Goal: Task Accomplishment & Management: Manage account settings

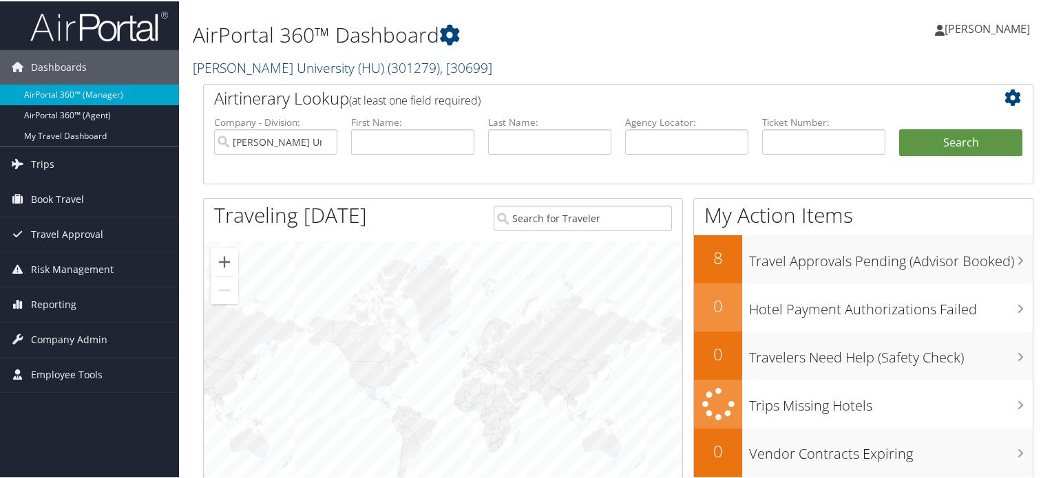
click at [284, 67] on link "Howard University (HU) ( 301279 ) , [ 30699 ]" at bounding box center [342, 66] width 299 height 19
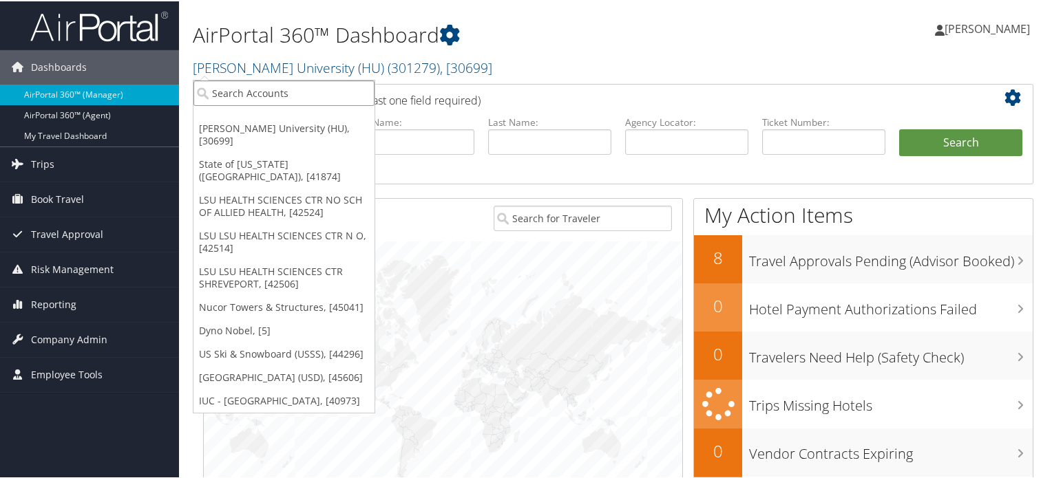
click at [247, 92] on input "search" at bounding box center [283, 91] width 181 height 25
type input "colgate"
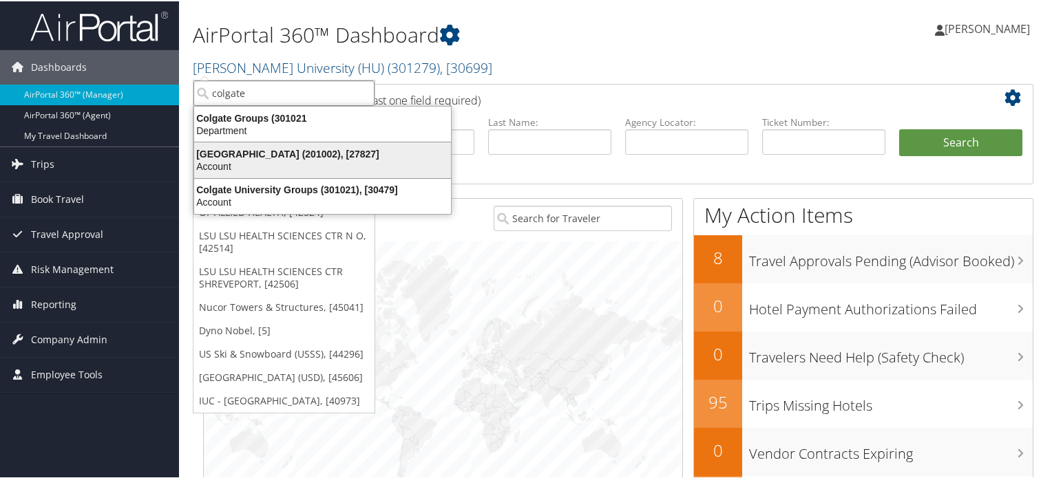
click at [284, 151] on div "Colgate University (201002), [27827]" at bounding box center [322, 153] width 273 height 12
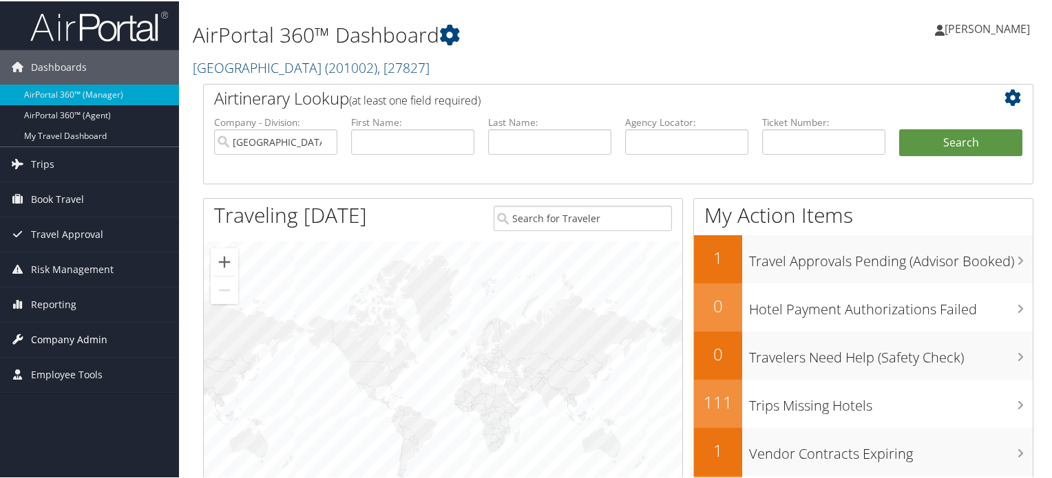
click at [61, 337] on span "Company Admin" at bounding box center [69, 338] width 76 height 34
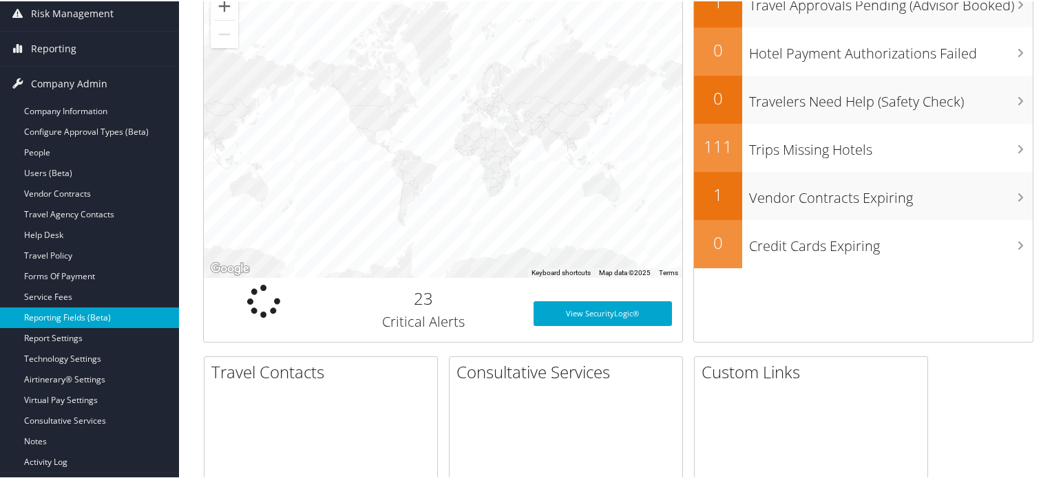
scroll to position [275, 0]
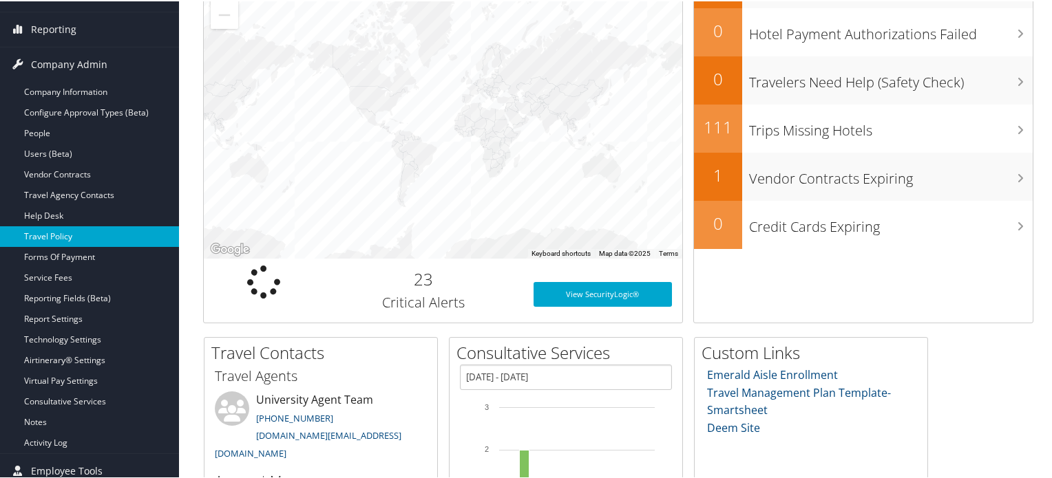
click at [54, 233] on link "Travel Policy" at bounding box center [89, 235] width 179 height 21
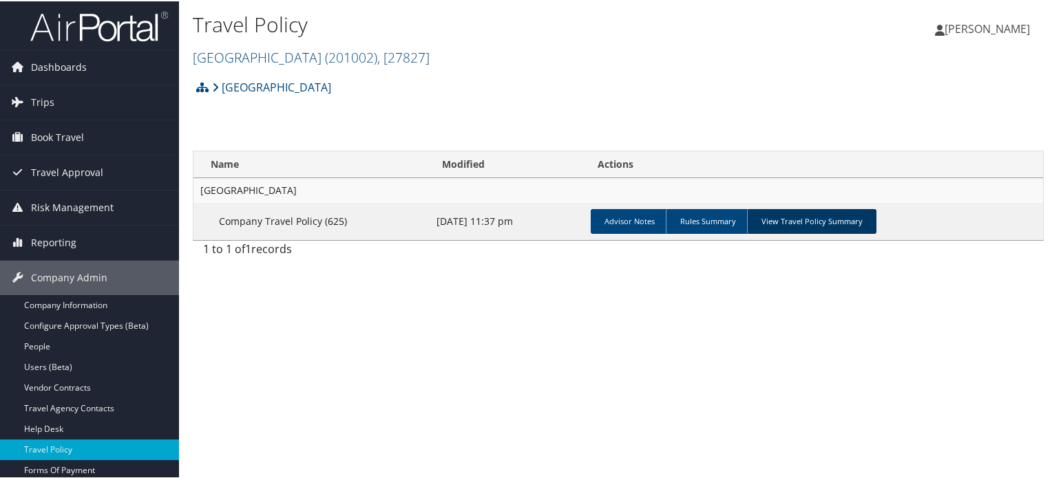
click at [807, 223] on link "View Travel Policy Summary" at bounding box center [811, 220] width 129 height 25
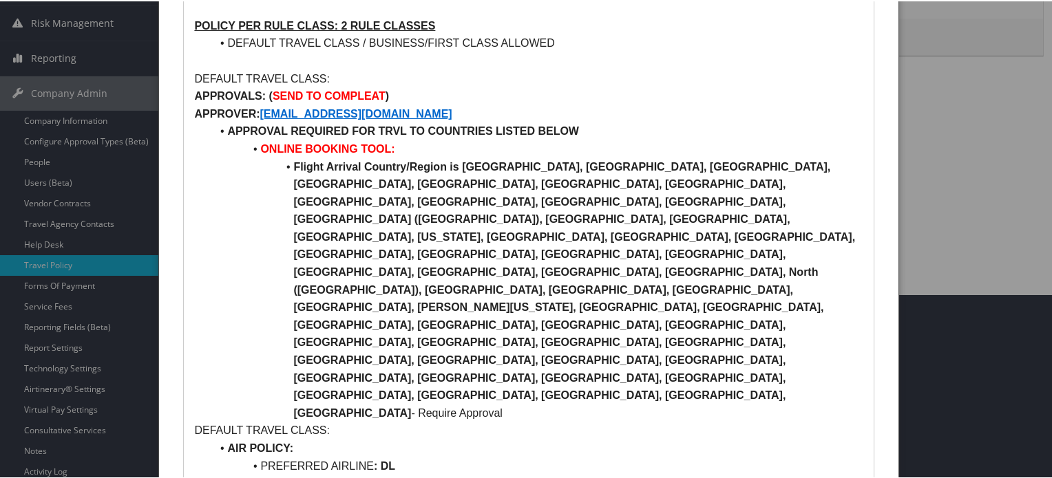
scroll to position [206, 0]
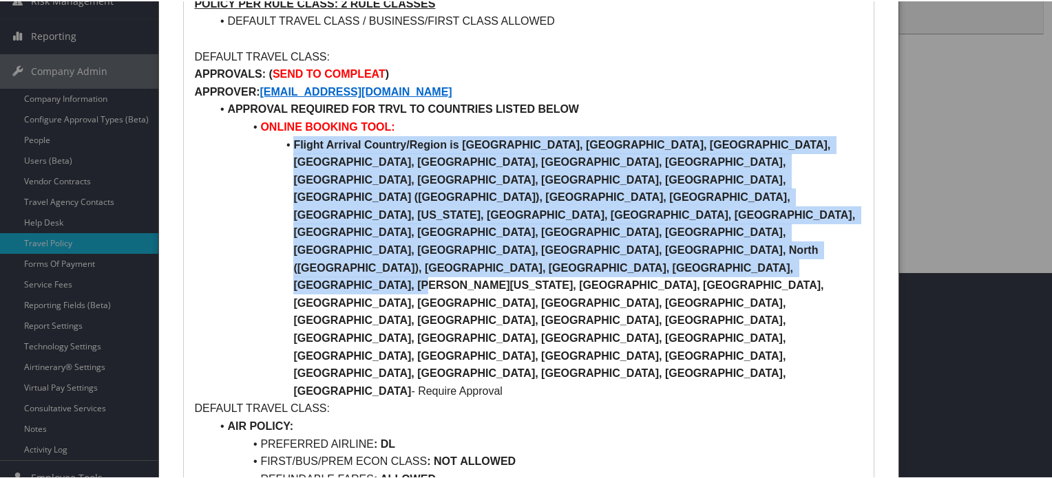
drag, startPoint x: 292, startPoint y: 142, endPoint x: 566, endPoint y: 257, distance: 297.1
click at [566, 257] on li "Flight Arrival Country/Region is [GEOGRAPHIC_DATA], [GEOGRAPHIC_DATA], [GEOGRAP…" at bounding box center [537, 267] width 652 height 264
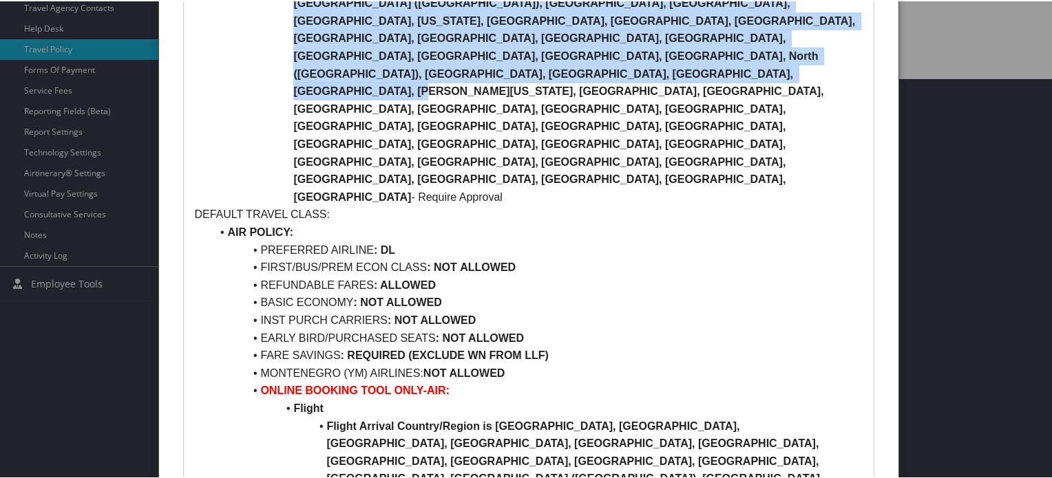
scroll to position [275, 0]
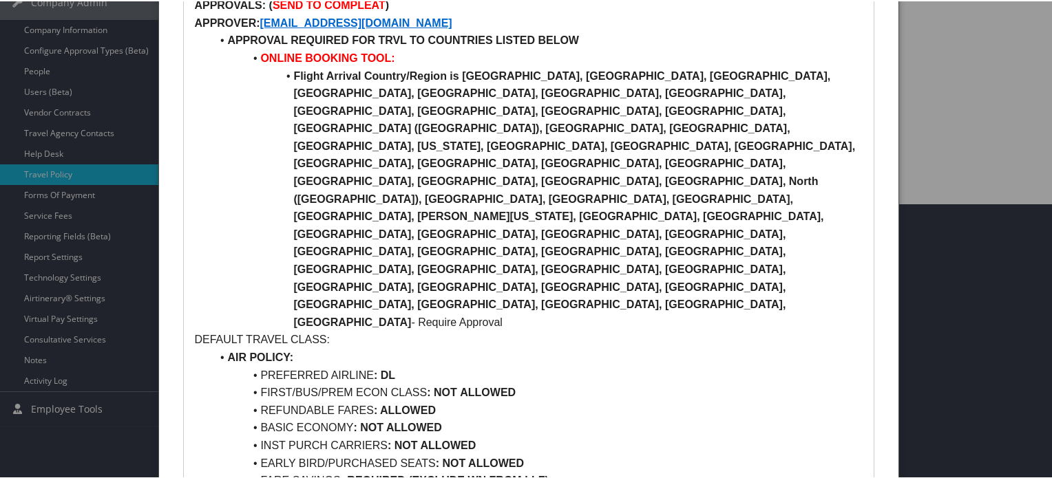
click at [55, 253] on div at bounding box center [528, 239] width 1057 height 478
click at [55, 255] on div at bounding box center [528, 239] width 1057 height 478
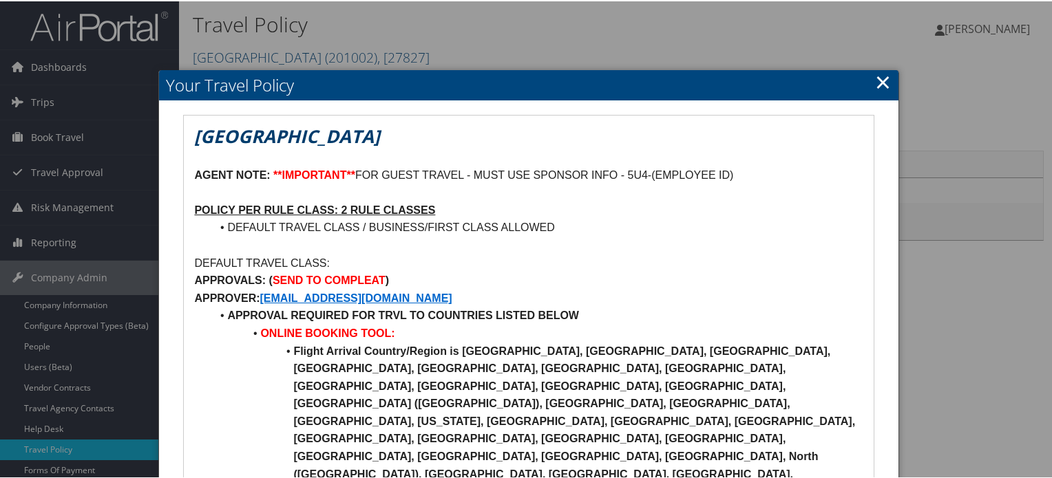
click at [875, 79] on link "×" at bounding box center [883, 81] width 16 height 28
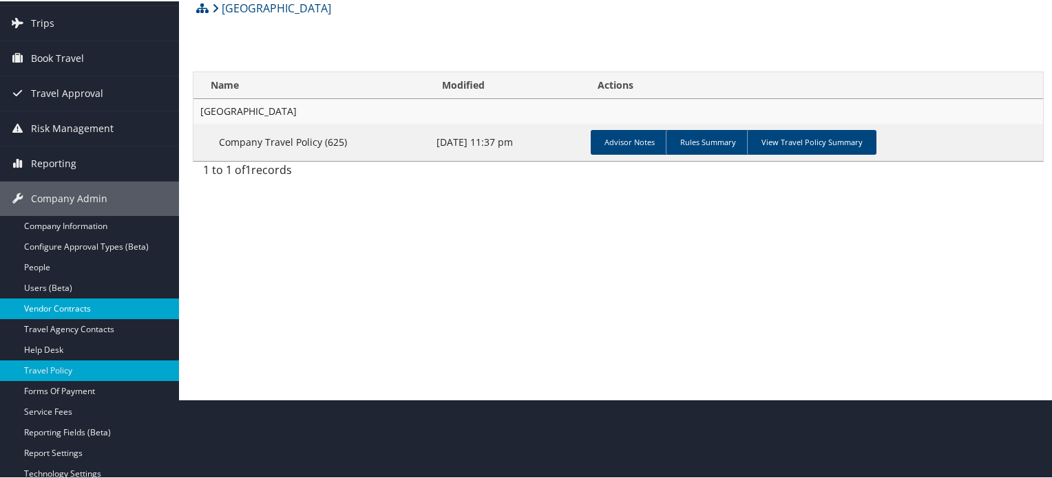
scroll to position [138, 0]
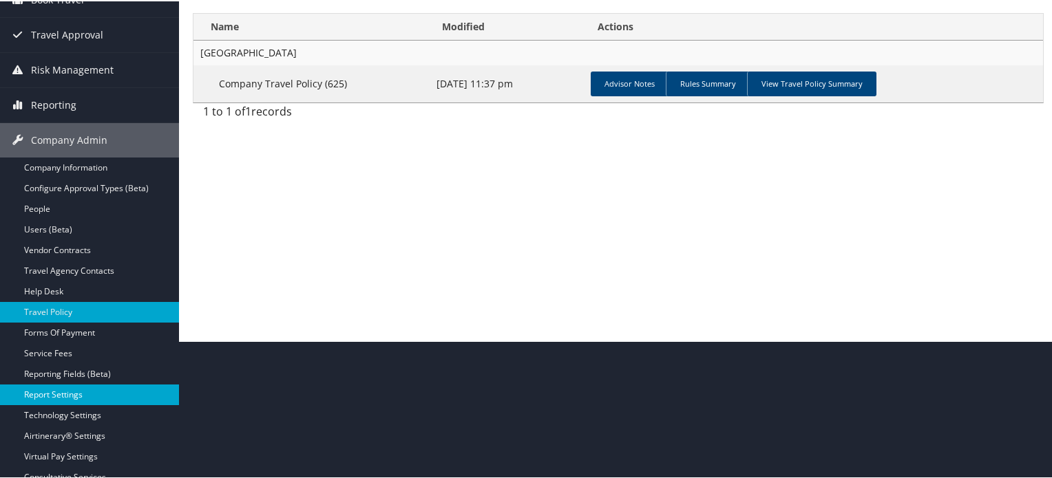
click at [48, 391] on link "Report Settings" at bounding box center [89, 393] width 179 height 21
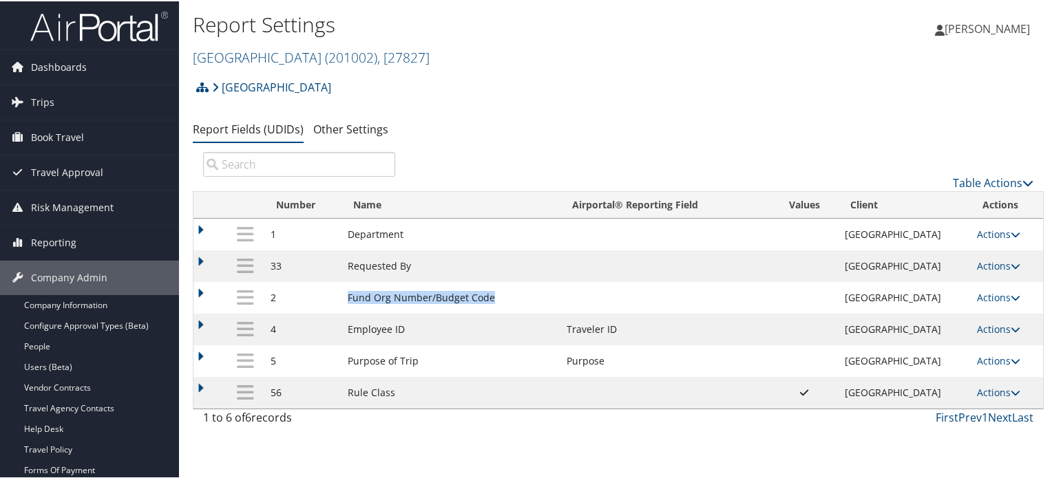
drag, startPoint x: 348, startPoint y: 295, endPoint x: 498, endPoint y: 294, distance: 150.7
click at [498, 294] on td "Fund Org Number/Budget Code" at bounding box center [450, 297] width 219 height 32
click at [344, 129] on link "Other Settings" at bounding box center [350, 127] width 75 height 15
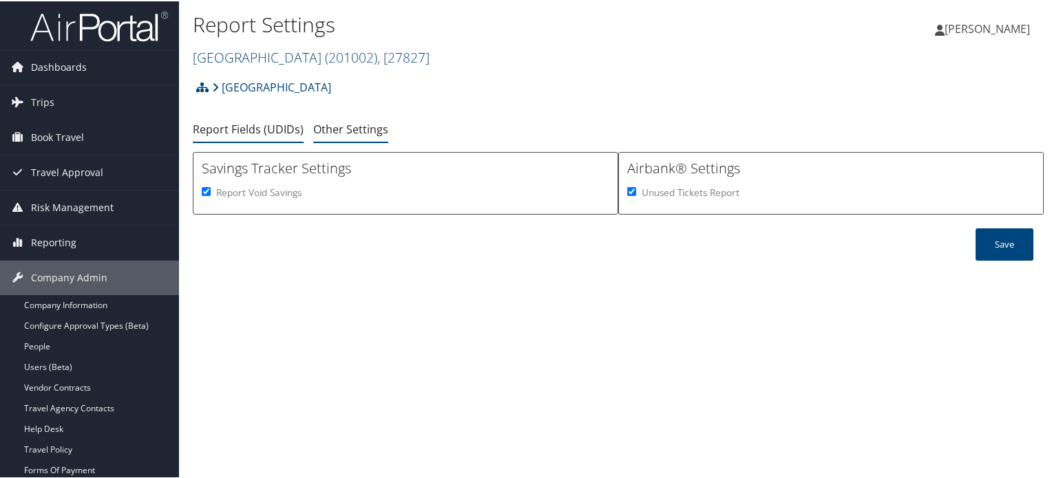
click at [262, 130] on link "Report Fields (UDIDs)" at bounding box center [248, 127] width 111 height 15
